Goal: Information Seeking & Learning: Compare options

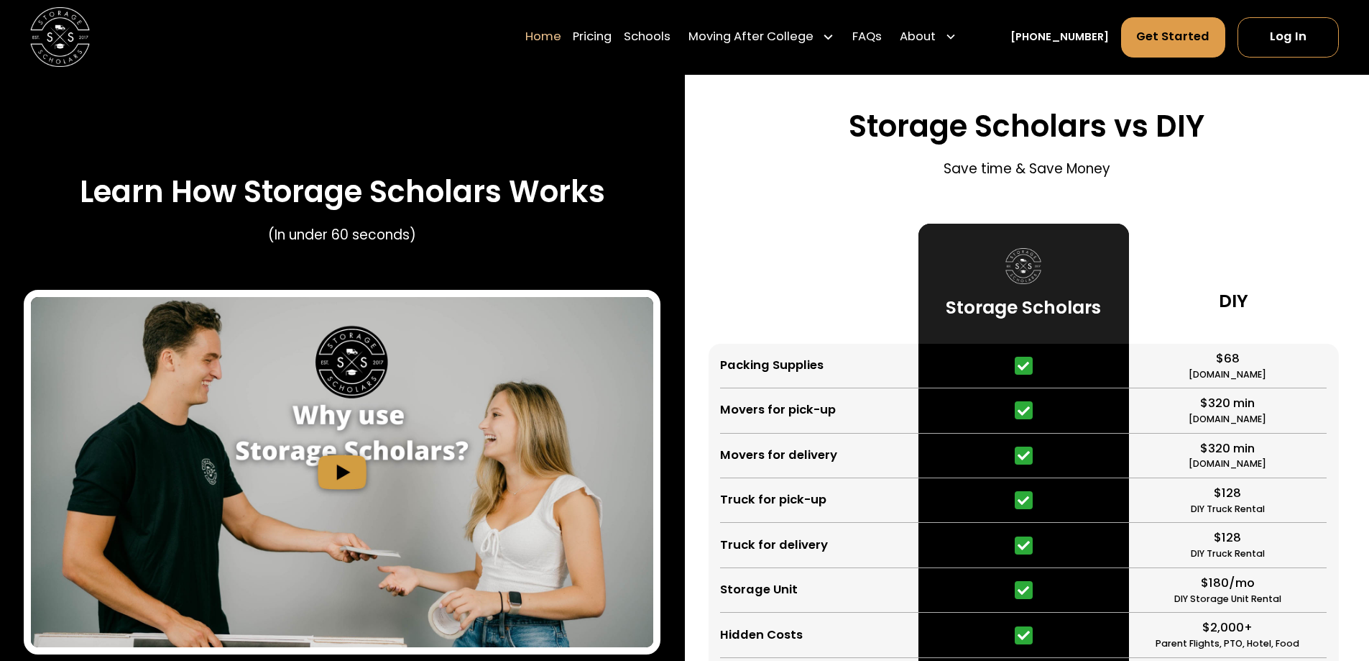
scroll to position [2731, 0]
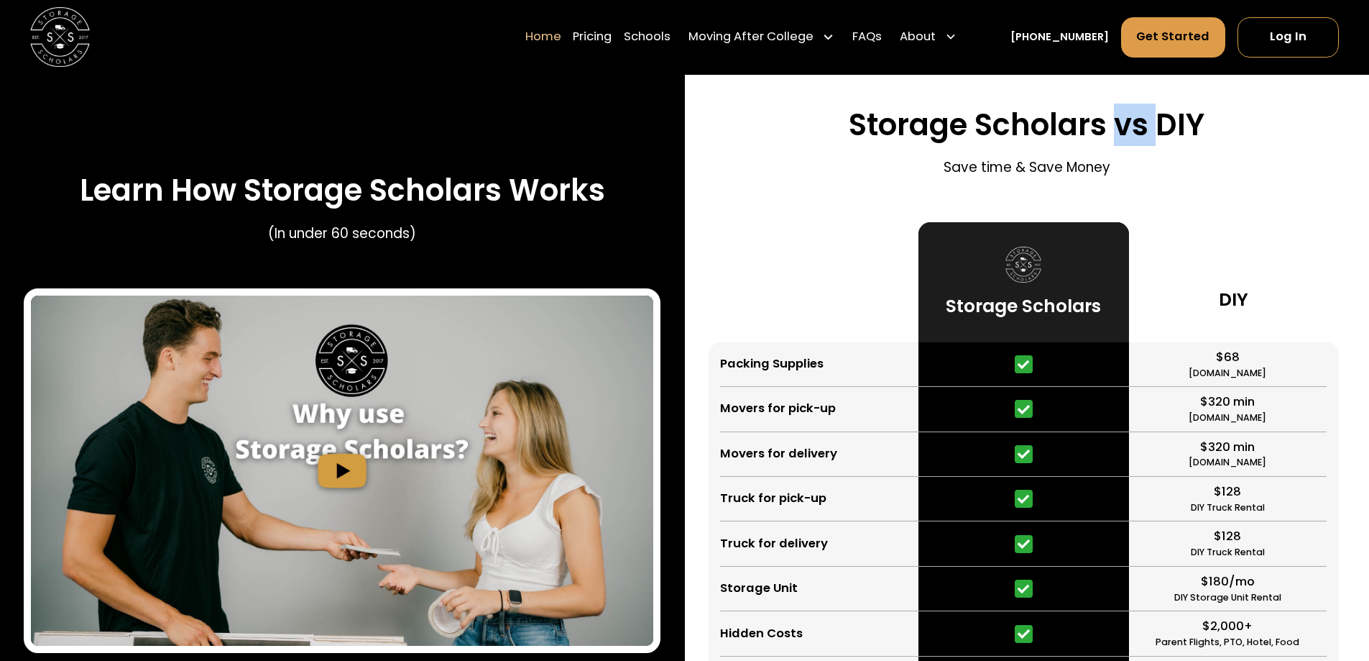
drag, startPoint x: 1161, startPoint y: 130, endPoint x: 1088, endPoint y: 129, distance: 73.3
click at [1109, 129] on h3 "Storage Scholars vs DIY" at bounding box center [1027, 125] width 356 height 36
click at [996, 126] on h3 "Storage Scholars vs DIY" at bounding box center [1027, 125] width 356 height 36
click at [893, 139] on h3 "Storage Scholars vs DIY" at bounding box center [1027, 125] width 356 height 36
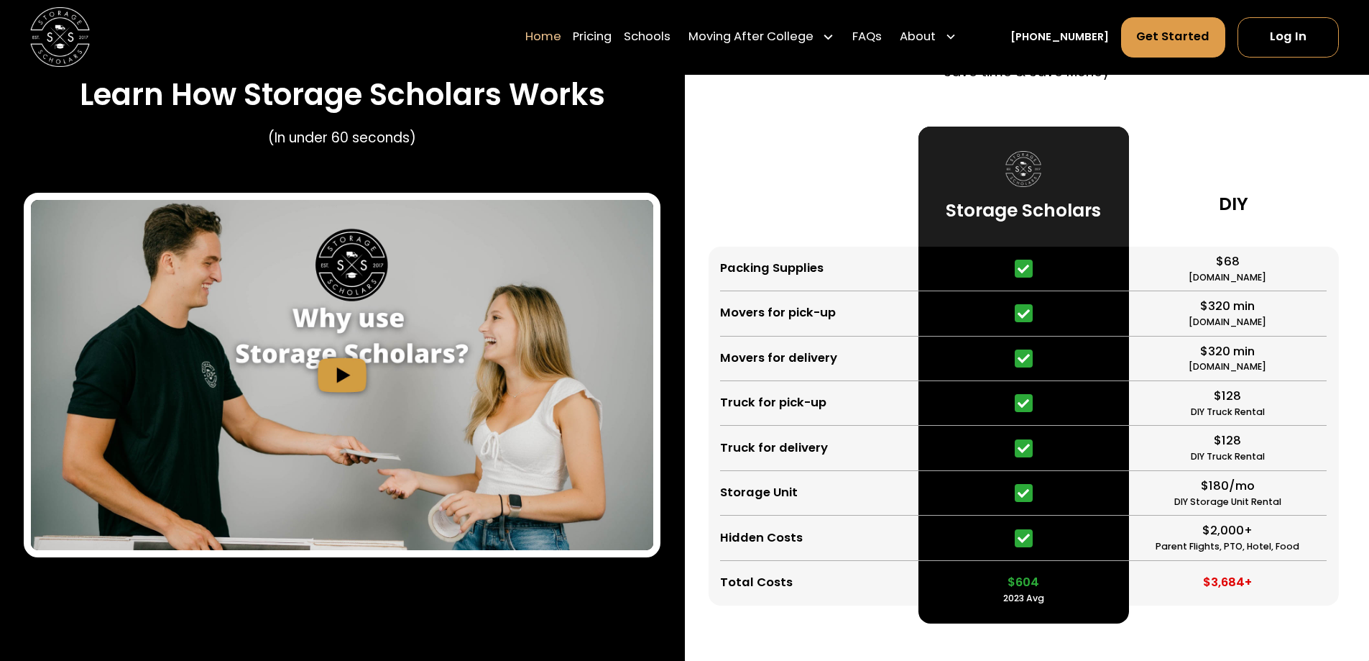
scroll to position [2875, 0]
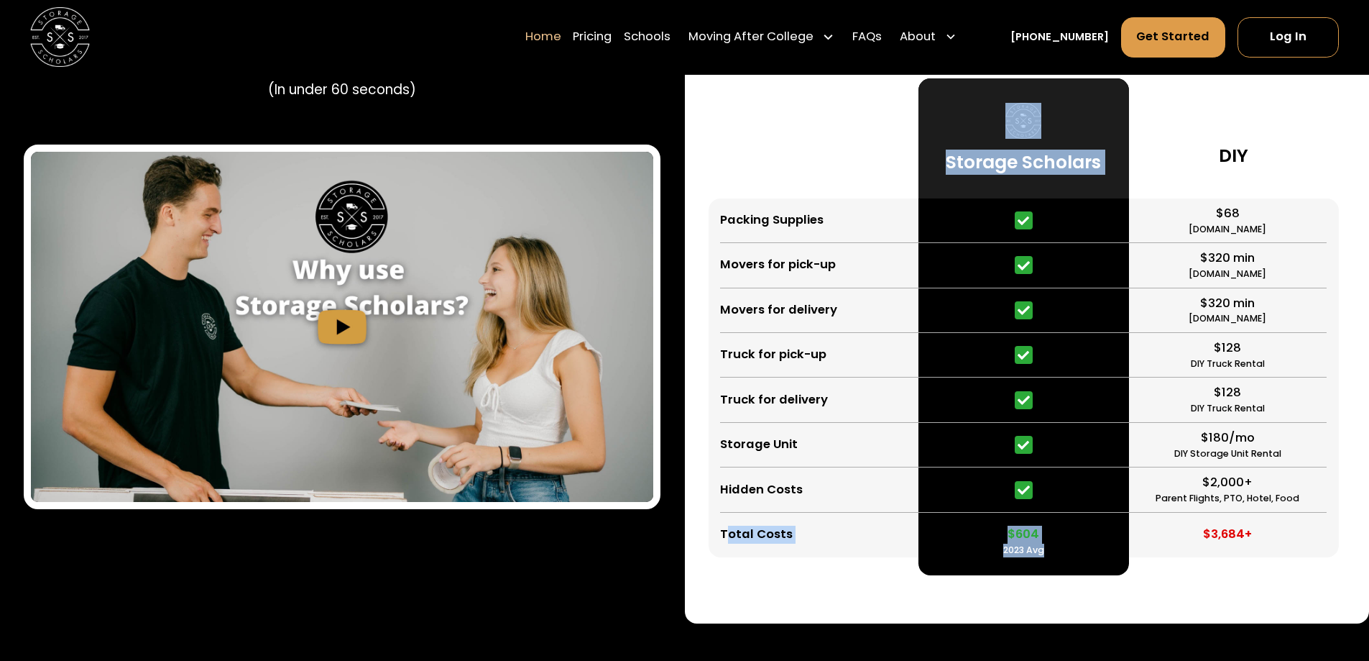
drag, startPoint x: 1055, startPoint y: 541, endPoint x: 726, endPoint y: 534, distance: 329.3
click at [726, 534] on div "Packing Supplies Movers for pick-up Movers for delivery Truck for pick-up Truck…" at bounding box center [1027, 326] width 637 height 497
click at [731, 533] on div "Total Costs" at bounding box center [756, 534] width 73 height 18
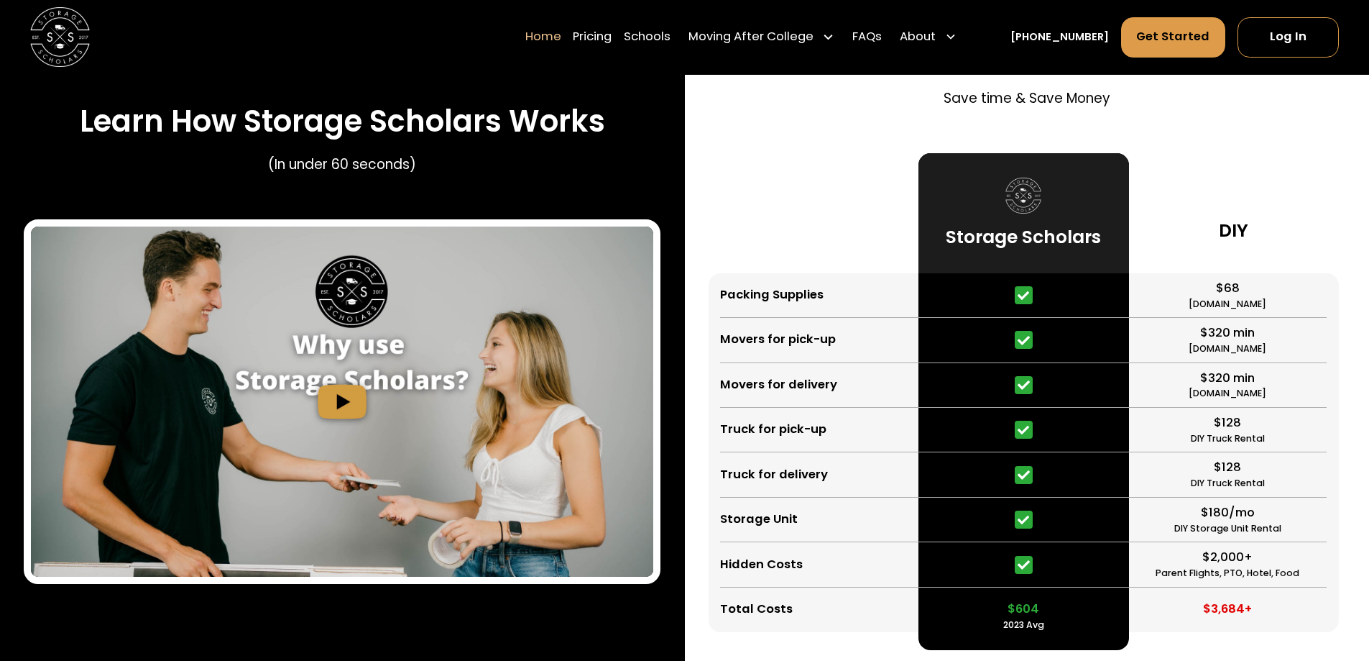
scroll to position [2803, 0]
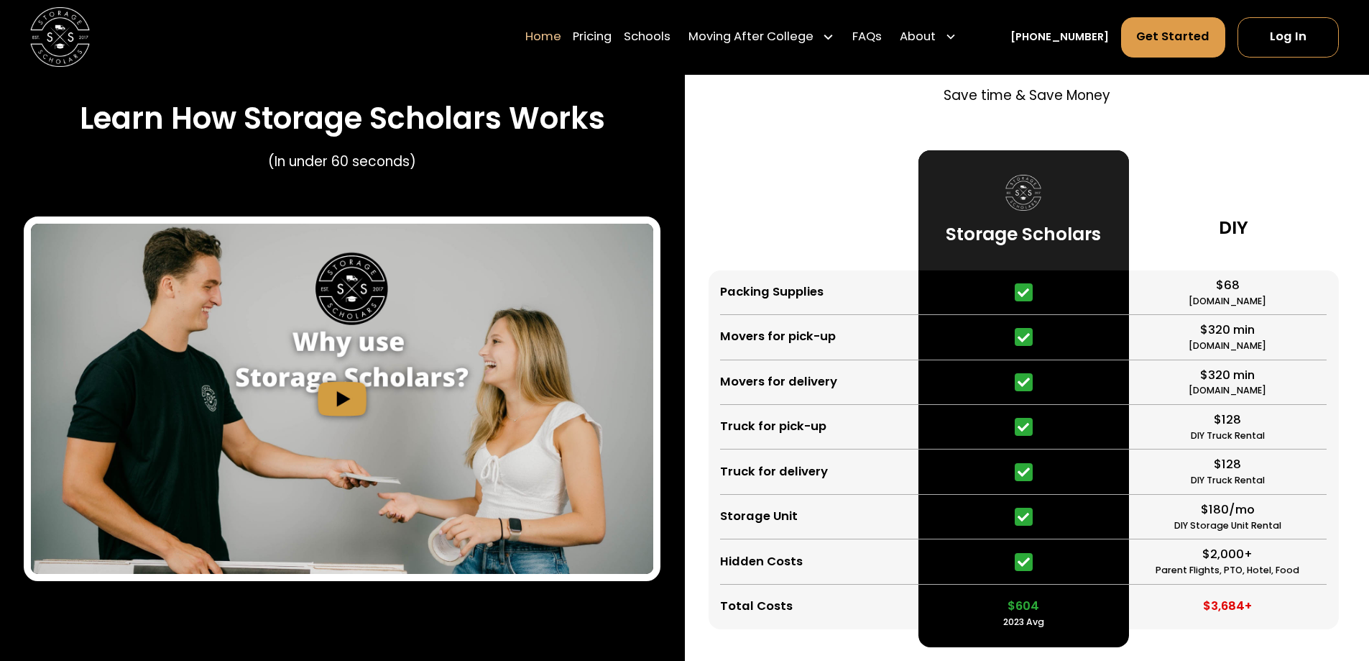
drag, startPoint x: 1063, startPoint y: 558, endPoint x: 1009, endPoint y: 287, distance: 276.3
click at [1000, 285] on div "$604 2023 Avg" at bounding box center [1024, 449] width 210 height 359
drag, startPoint x: 1040, startPoint y: 604, endPoint x: 980, endPoint y: 599, distance: 59.8
click at [980, 599] on div "$604 2023 Avg" at bounding box center [1024, 606] width 210 height 45
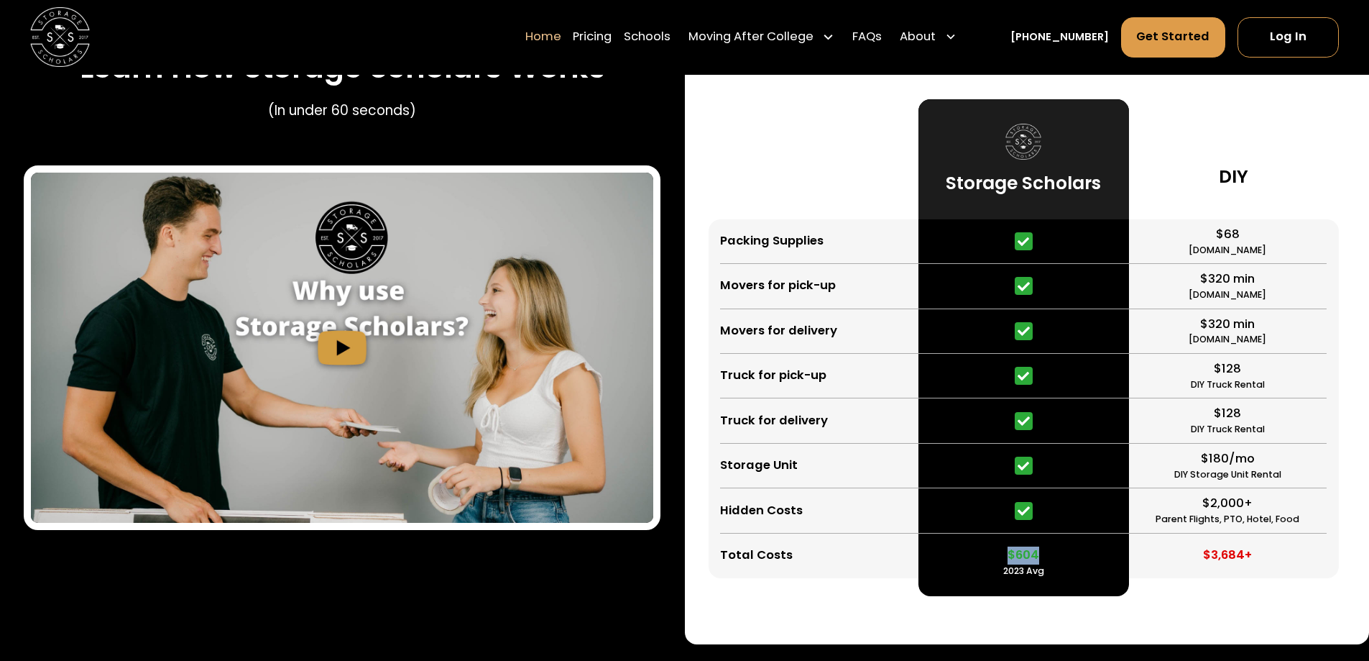
scroll to position [2875, 0]
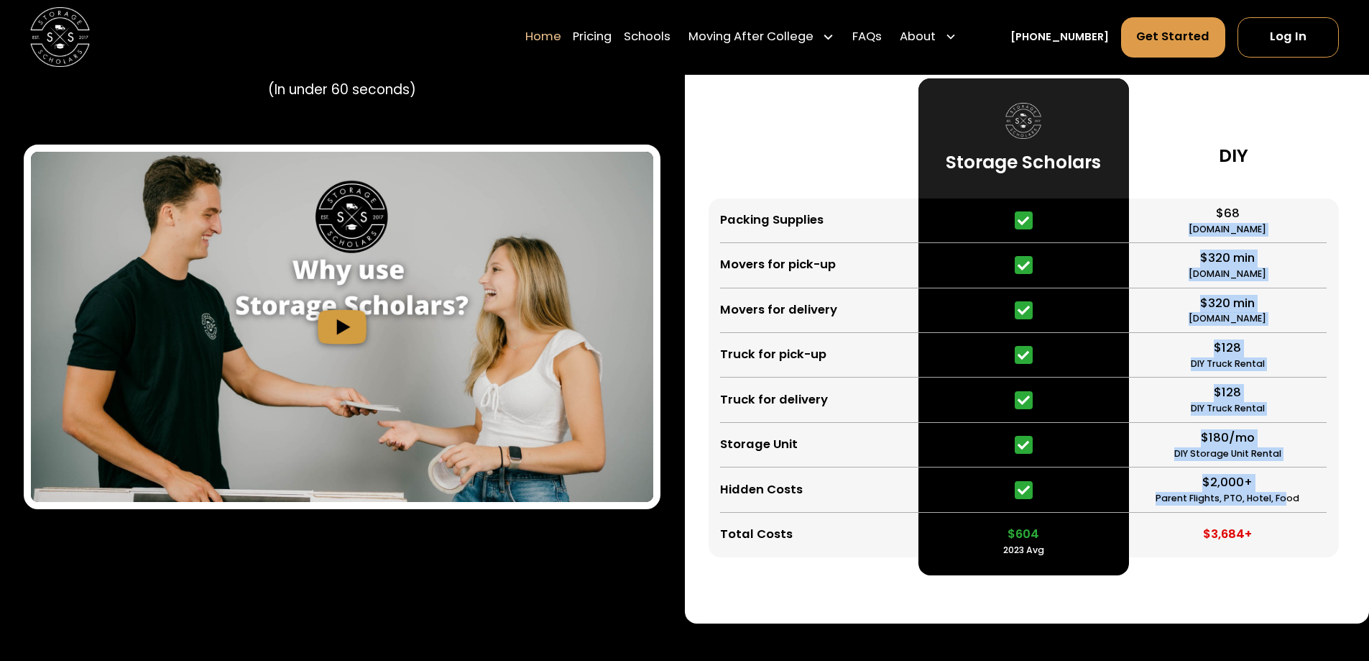
drag, startPoint x: 1277, startPoint y: 484, endPoint x: 1152, endPoint y: 219, distance: 293.6
click at [1152, 219] on div "$68 [DOMAIN_NAME] $320 min [DOMAIN_NAME] $320 min [DOMAIN_NAME] $128 DIY Truck …" at bounding box center [1234, 377] width 210 height 359
click at [1147, 243] on div "$68 [DOMAIN_NAME]" at bounding box center [1228, 220] width 198 height 45
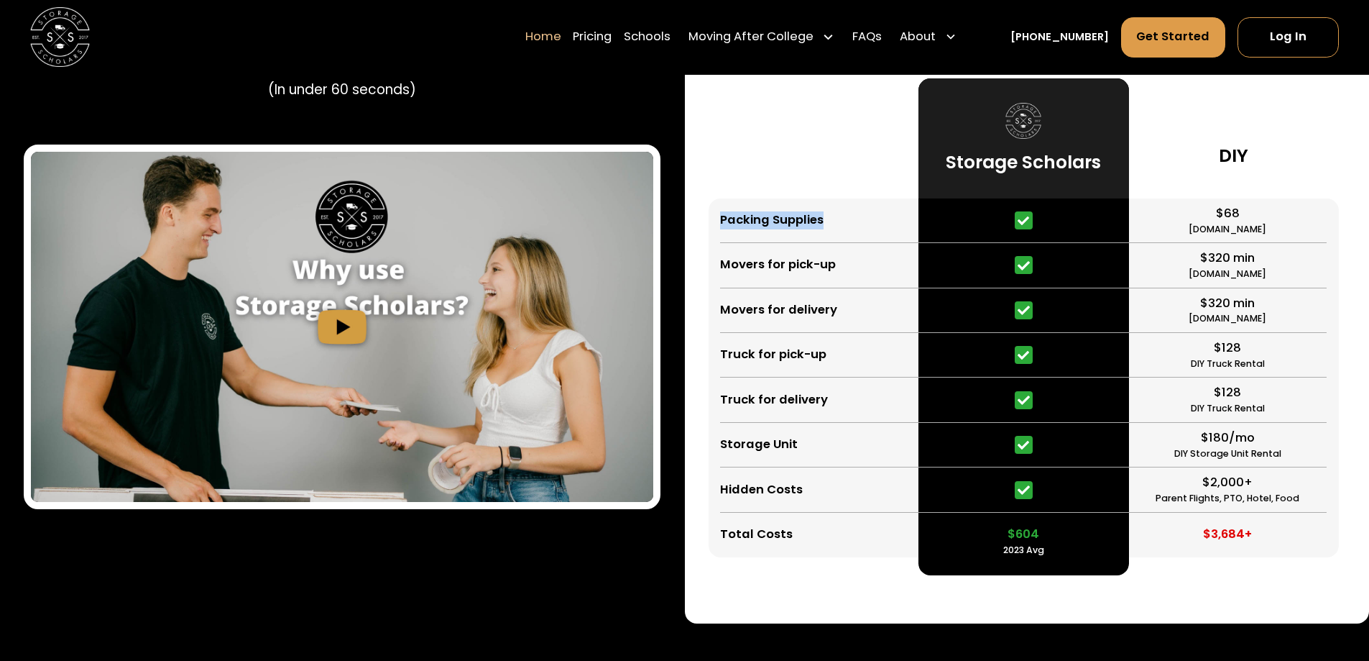
drag, startPoint x: 813, startPoint y: 221, endPoint x: 717, endPoint y: 211, distance: 96.9
click at [717, 211] on div "Packing Supplies Movers for pick-up Movers for delivery Truck for pick-up Truck…" at bounding box center [814, 377] width 210 height 359
drag, startPoint x: 835, startPoint y: 265, endPoint x: 704, endPoint y: 267, distance: 130.1
click at [704, 267] on div "Storage Scholars vs DIY Save time & Save Money Packing Supplies Movers for pick…" at bounding box center [1027, 269] width 685 height 708
click at [829, 328] on div "Movers for delivery" at bounding box center [819, 310] width 198 height 45
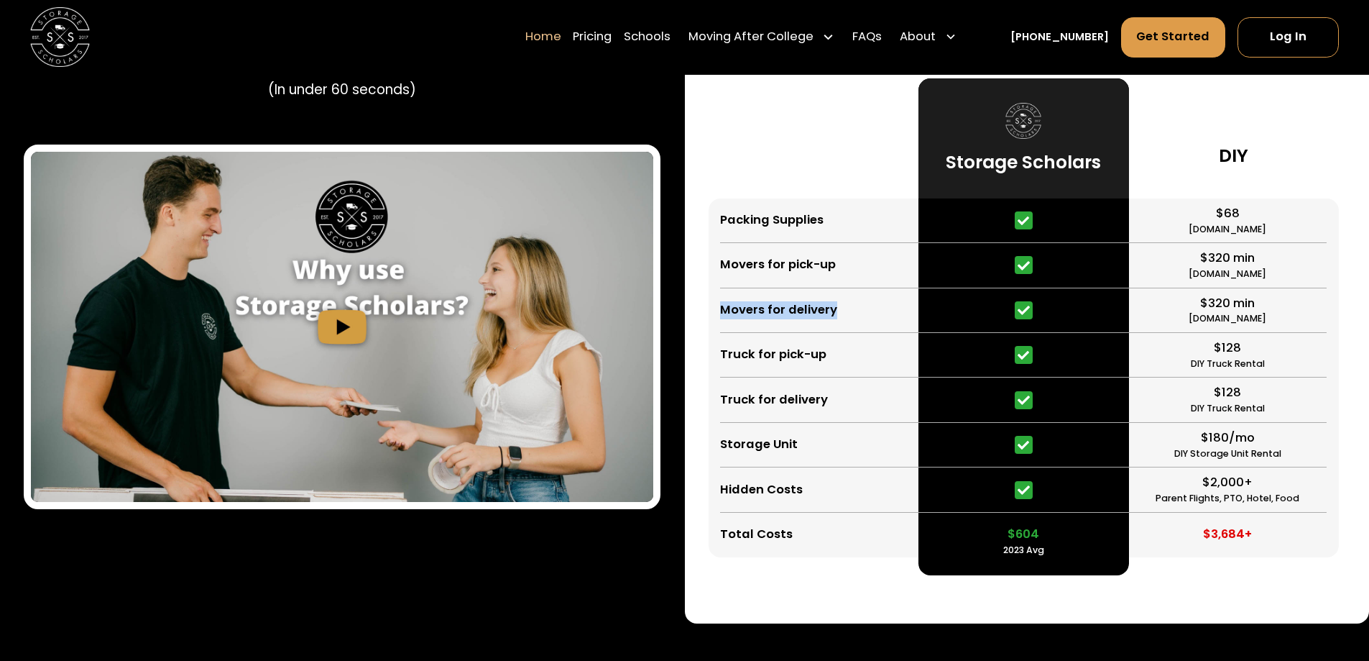
drag, startPoint x: 848, startPoint y: 323, endPoint x: 689, endPoint y: 321, distance: 159.6
click at [689, 321] on div "Storage Scholars vs DIY Save time & Save Money Packing Supplies Movers for pick…" at bounding box center [1027, 269] width 685 height 708
click at [818, 369] on div "Truck for pick-up" at bounding box center [819, 355] width 198 height 45
drag, startPoint x: 827, startPoint y: 365, endPoint x: 701, endPoint y: 369, distance: 125.9
click at [701, 369] on div "Storage Scholars vs DIY Save time & Save Money Packing Supplies Movers for pick…" at bounding box center [1027, 269] width 685 height 708
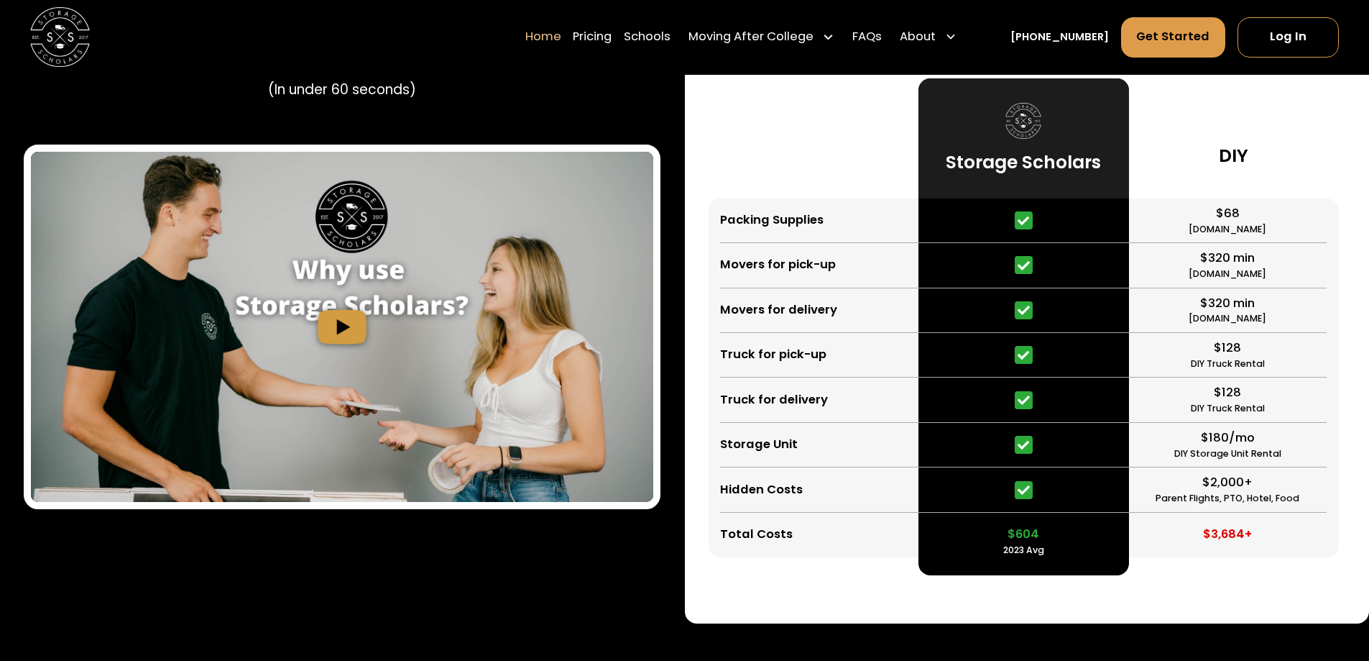
click at [789, 412] on div "Truck for delivery" at bounding box center [819, 399] width 198 height 45
drag, startPoint x: 845, startPoint y: 405, endPoint x: 707, endPoint y: 415, distance: 137.7
click at [707, 415] on div "Storage Scholars vs DIY Save time & Save Money Packing Supplies Movers for pick…" at bounding box center [1027, 269] width 685 height 708
click at [812, 435] on div "Storage Unit" at bounding box center [819, 445] width 198 height 45
drag, startPoint x: 815, startPoint y: 453, endPoint x: 707, endPoint y: 446, distance: 108.8
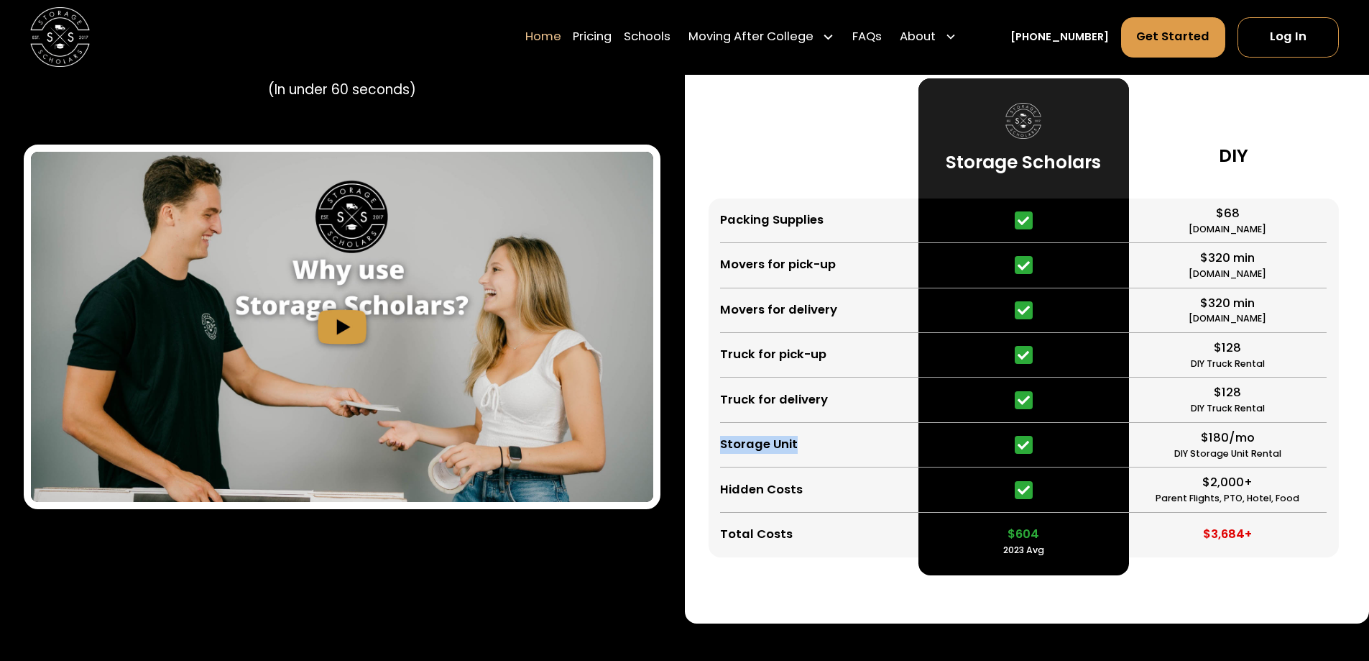
click at [707, 446] on div "Storage Scholars vs DIY Save time & Save Money Packing Supplies Movers for pick…" at bounding box center [1027, 269] width 685 height 708
click at [802, 473] on div "Hidden Costs" at bounding box center [819, 489] width 198 height 45
drag, startPoint x: 820, startPoint y: 494, endPoint x: 710, endPoint y: 489, distance: 110.1
click at [710, 489] on div "Packing Supplies Movers for pick-up Movers for delivery Truck for pick-up Truck…" at bounding box center [814, 377] width 210 height 359
click at [834, 524] on div "Total Costs" at bounding box center [819, 534] width 198 height 45
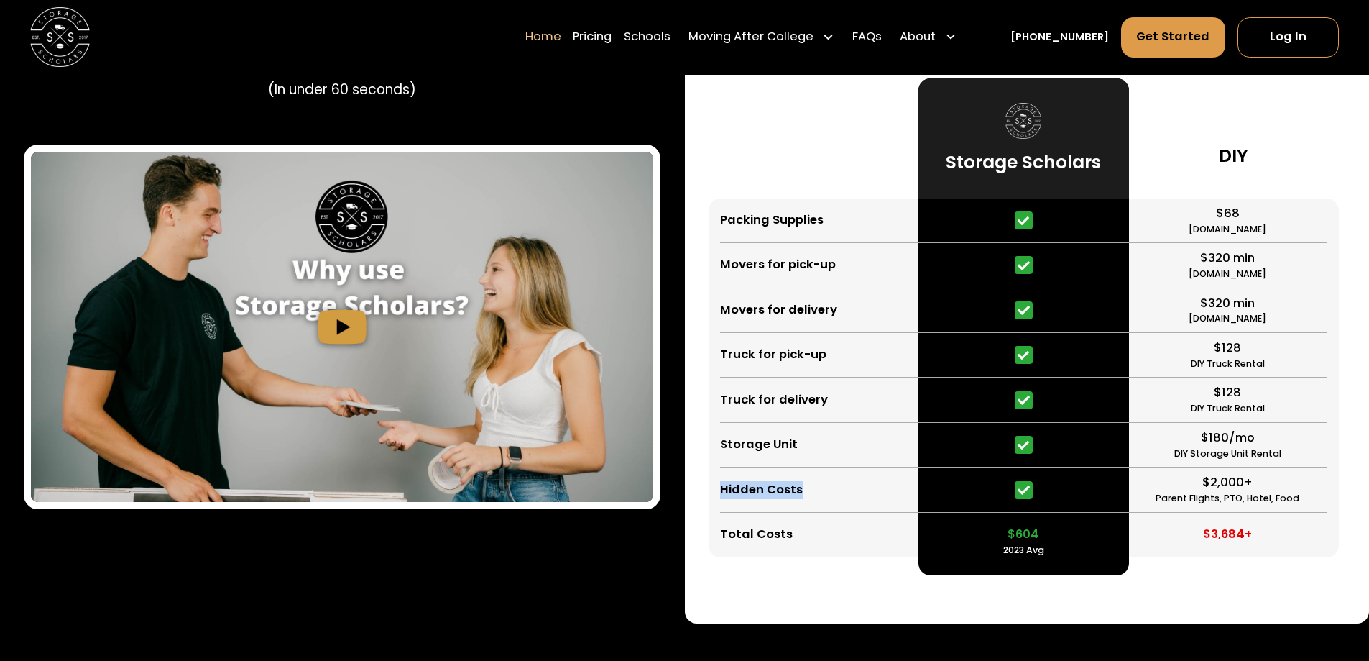
drag, startPoint x: 822, startPoint y: 510, endPoint x: 721, endPoint y: 492, distance: 102.1
click at [721, 492] on div "Hidden Costs" at bounding box center [819, 489] width 198 height 45
click at [820, 531] on div "Total Costs" at bounding box center [819, 534] width 198 height 45
drag, startPoint x: 837, startPoint y: 491, endPoint x: 712, endPoint y: 487, distance: 125.9
click at [712, 487] on div "Packing Supplies Movers for pick-up Movers for delivery Truck for pick-up Truck…" at bounding box center [814, 377] width 210 height 359
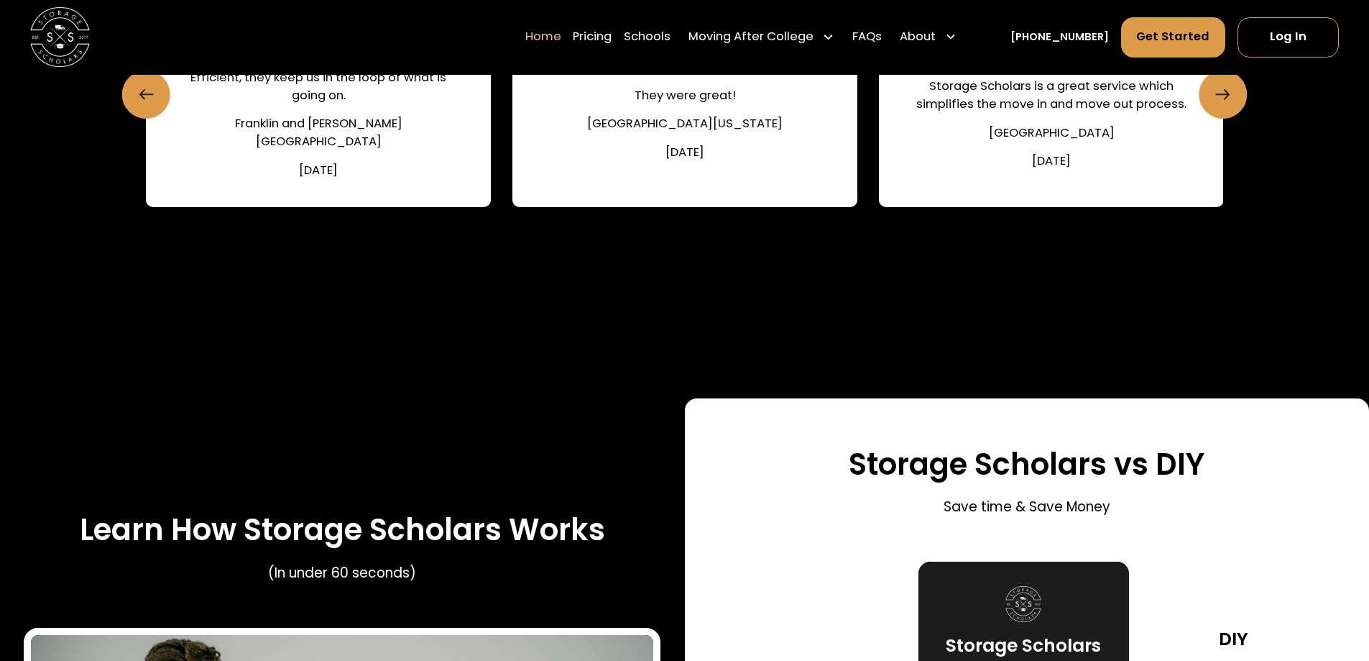
scroll to position [2150, 0]
